Goal: Navigation & Orientation: Find specific page/section

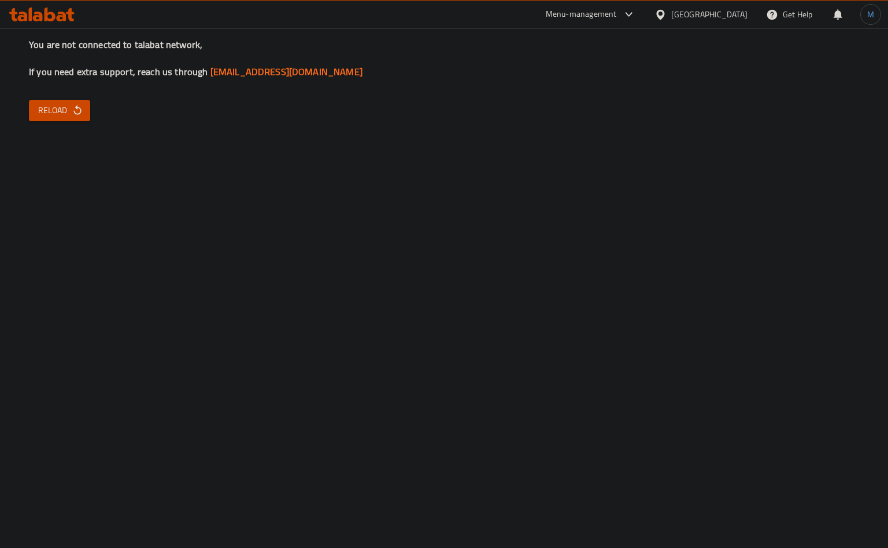
drag, startPoint x: 733, startPoint y: 12, endPoint x: 718, endPoint y: 27, distance: 21.3
click at [733, 12] on div "Oman" at bounding box center [709, 14] width 76 height 13
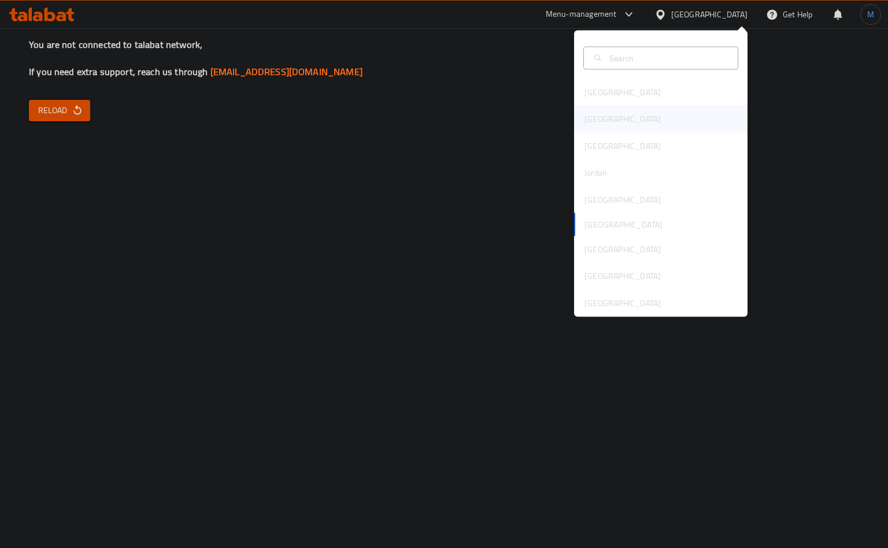
click at [603, 113] on div "[GEOGRAPHIC_DATA]" at bounding box center [660, 119] width 173 height 27
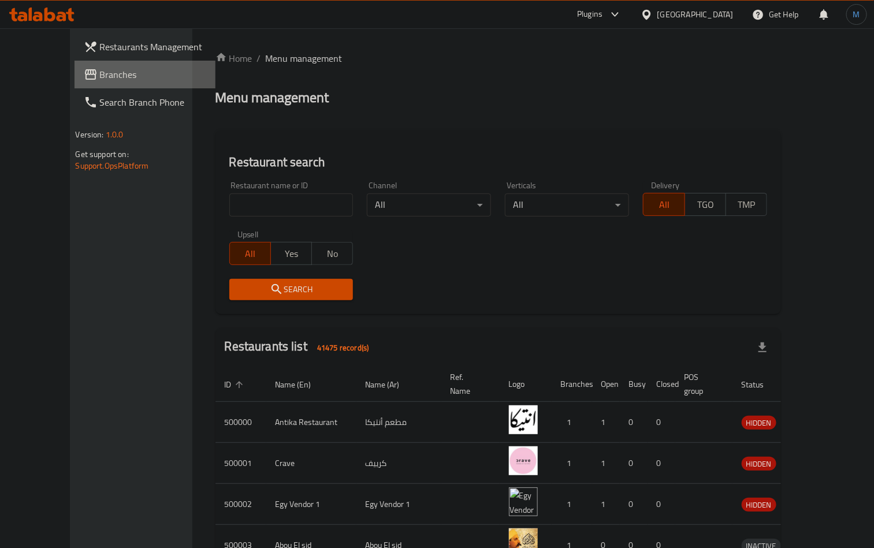
click at [100, 72] on span "Branches" at bounding box center [153, 75] width 107 height 14
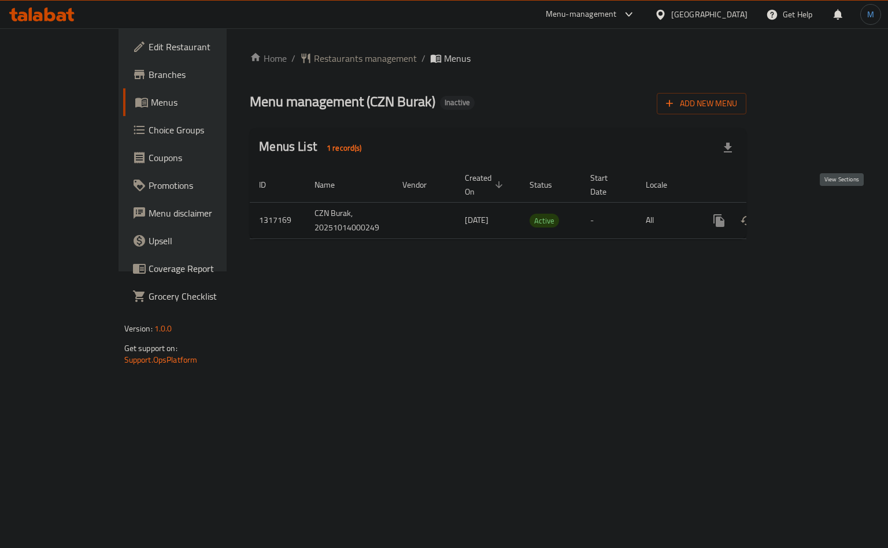
click at [809, 214] on icon "enhanced table" at bounding box center [802, 221] width 14 height 14
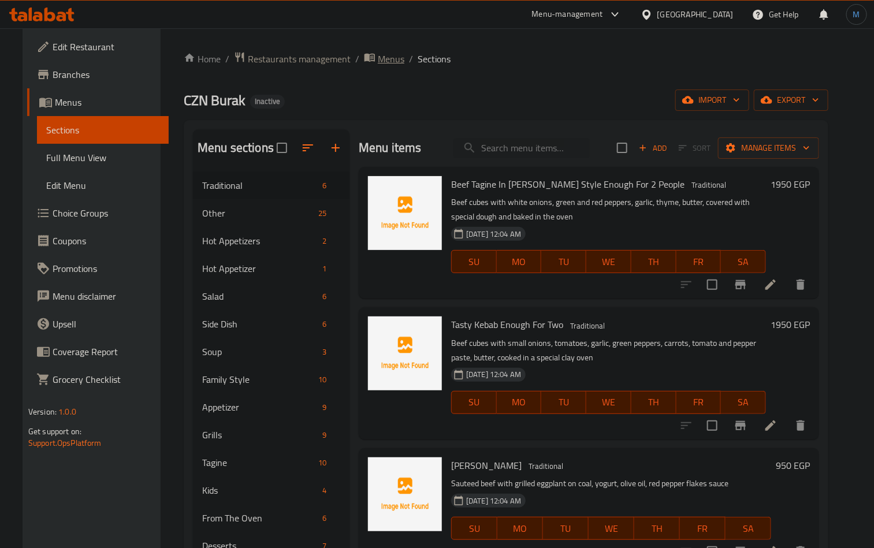
click at [364, 63] on span "breadcrumb" at bounding box center [371, 58] width 14 height 15
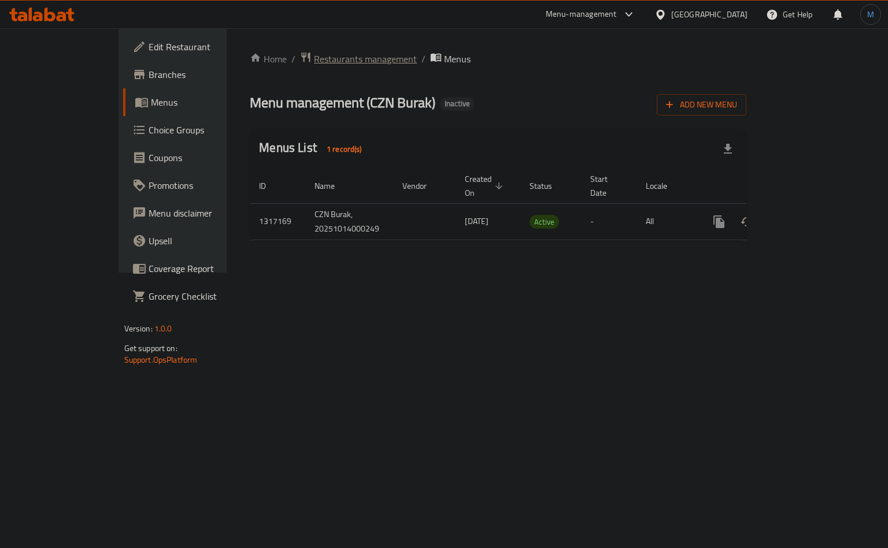
click at [314, 56] on span "Restaurants management" at bounding box center [365, 59] width 103 height 14
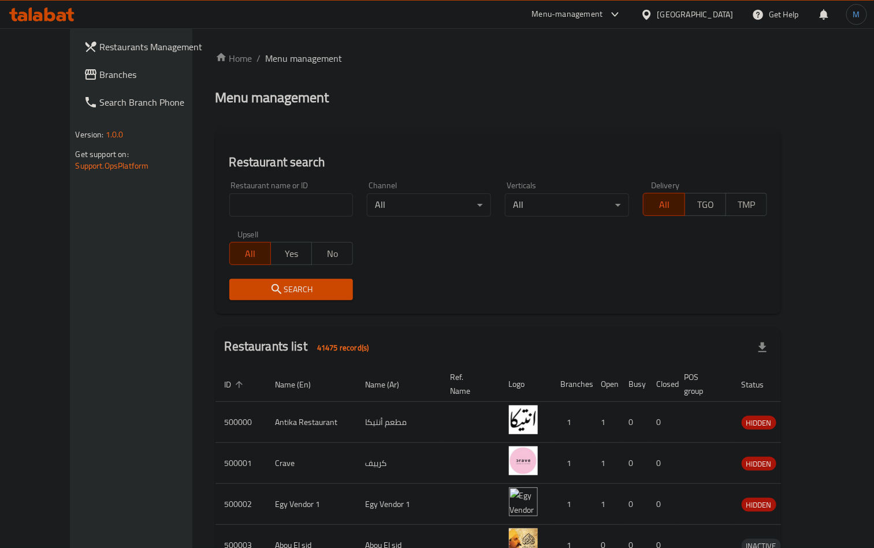
click at [100, 68] on span "Branches" at bounding box center [153, 75] width 107 height 14
